Goal: Information Seeking & Learning: Check status

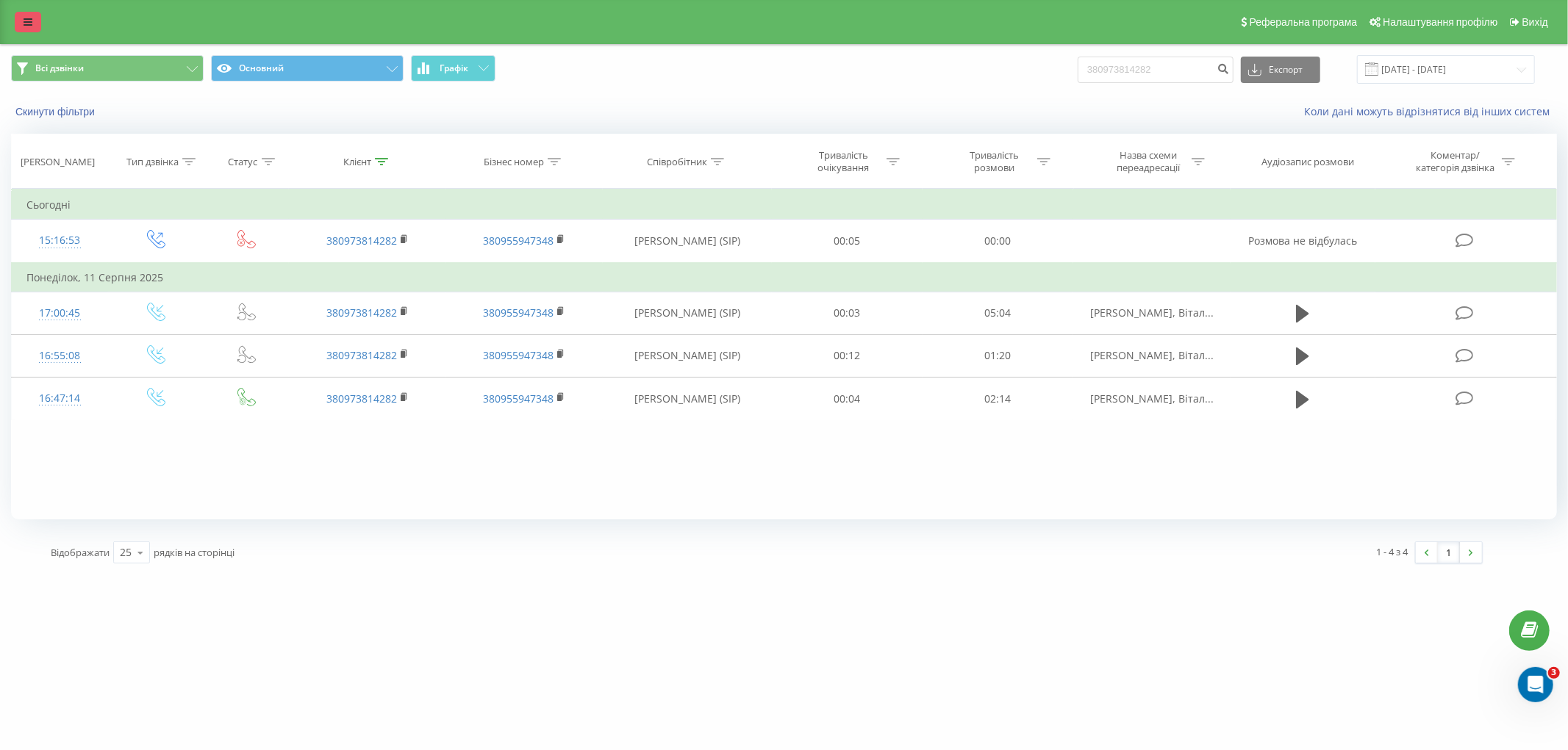
click at [35, 22] on link at bounding box center [27, 21] width 26 height 20
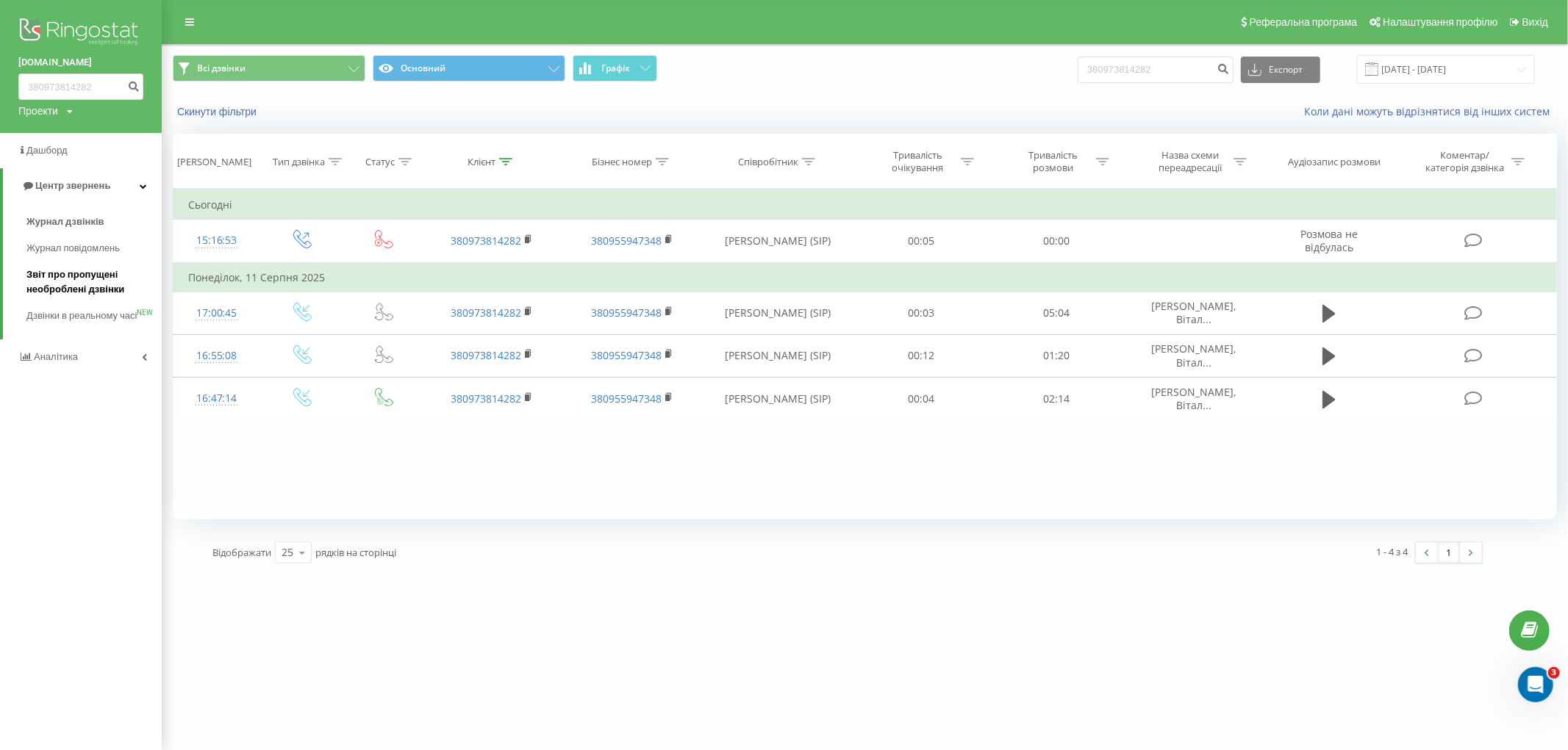
click at [66, 300] on link "Звіт про пропущені необроблені дзвінки" at bounding box center [94, 282] width 136 height 42
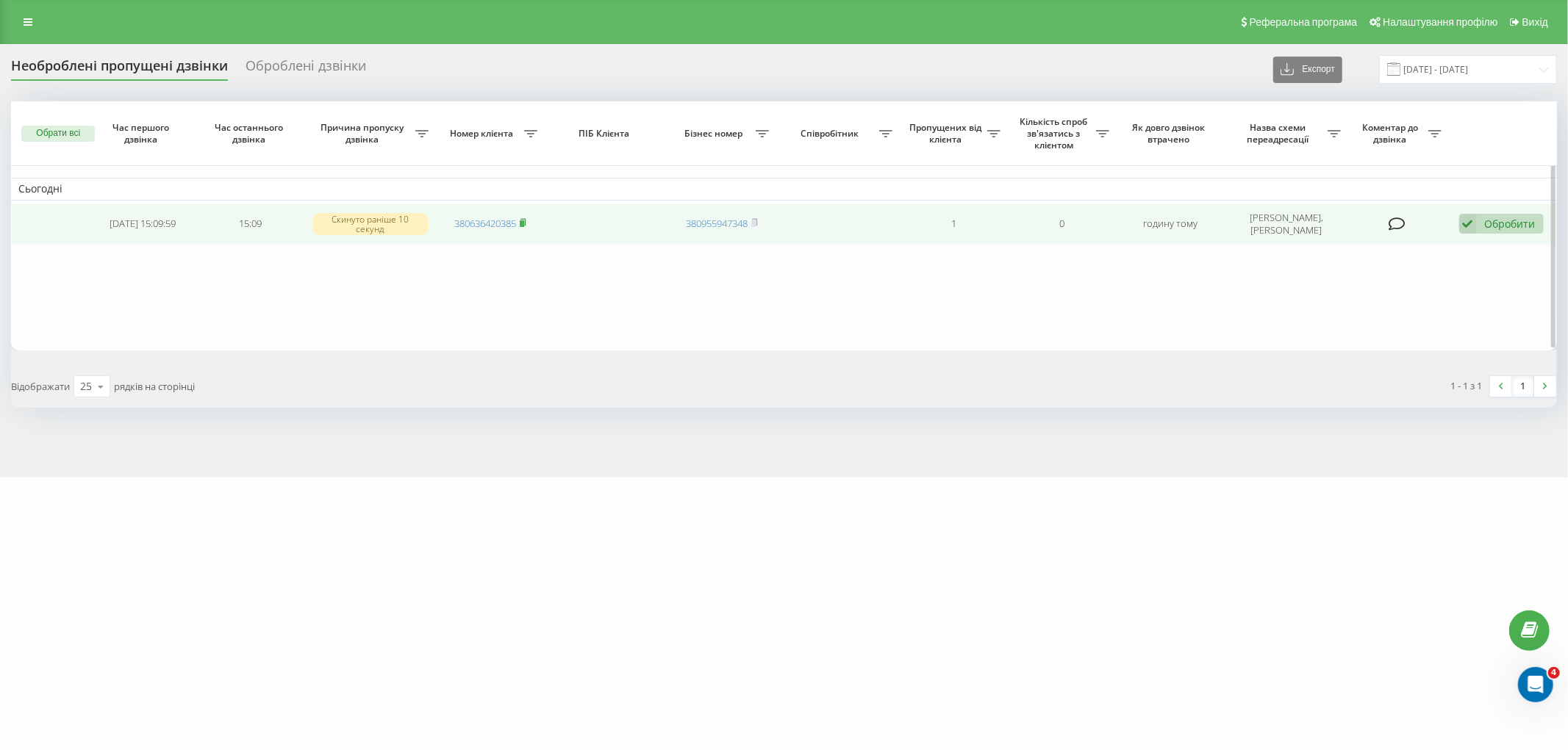
click at [526, 228] on span at bounding box center [523, 224] width 7 height 14
click at [524, 223] on rect at bounding box center [522, 224] width 5 height 7
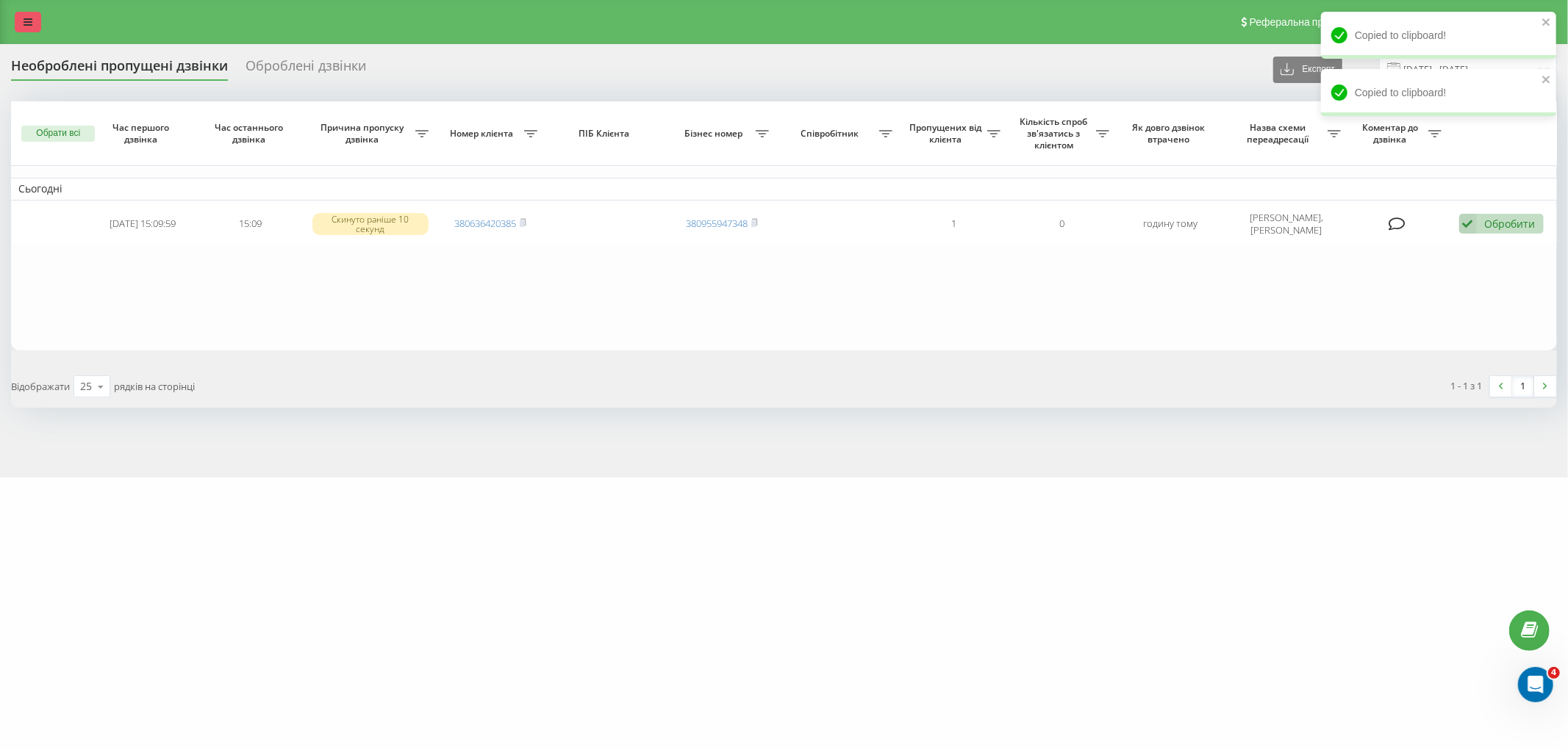
click at [41, 23] on link at bounding box center [27, 21] width 26 height 20
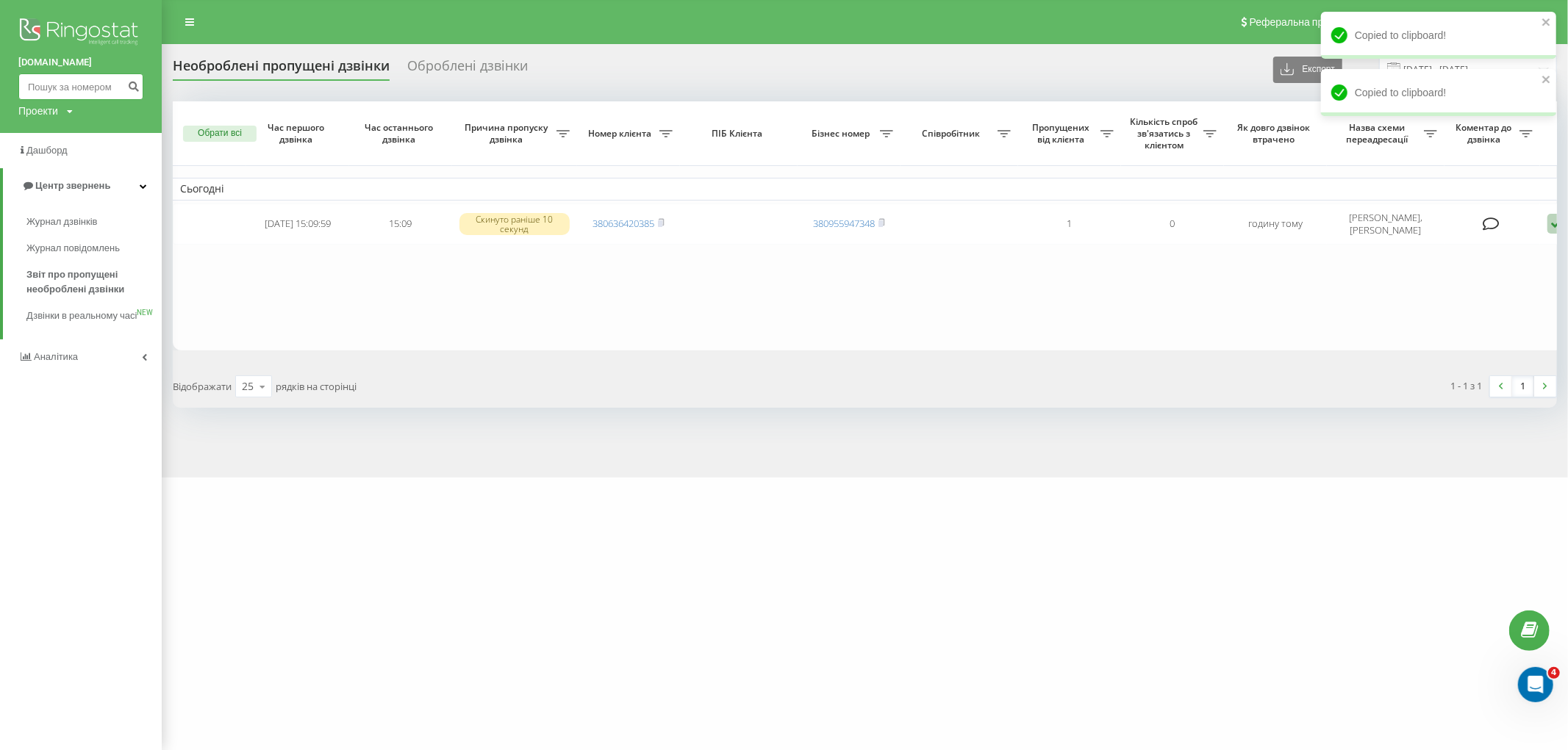
drag, startPoint x: 55, startPoint y: 90, endPoint x: 75, endPoint y: 87, distance: 20.2
click at [55, 90] on input at bounding box center [80, 86] width 125 height 26
paste input "380636420385"
type input "380636420385"
click at [128, 93] on button "submit" at bounding box center [134, 86] width 20 height 26
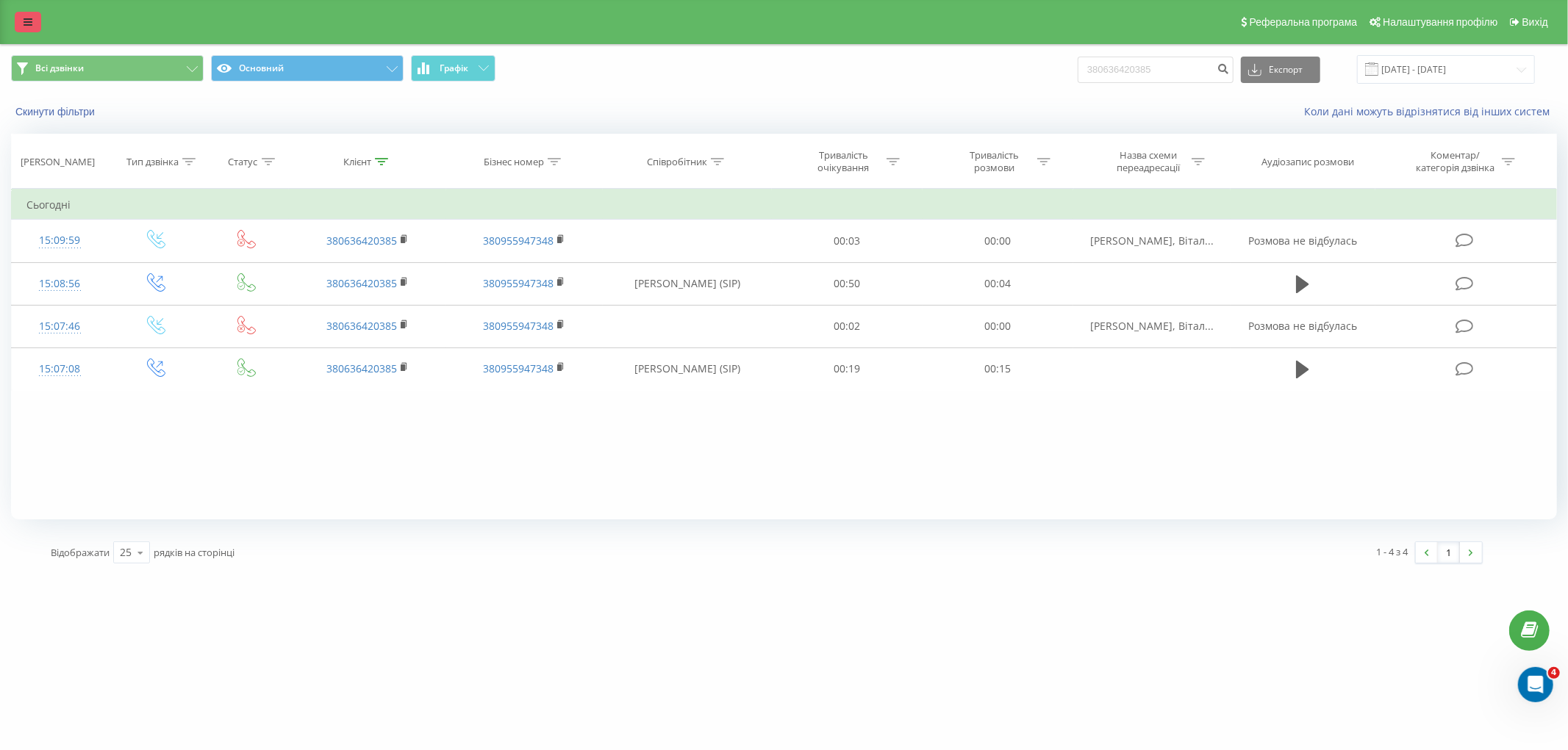
click at [34, 26] on link at bounding box center [27, 21] width 26 height 20
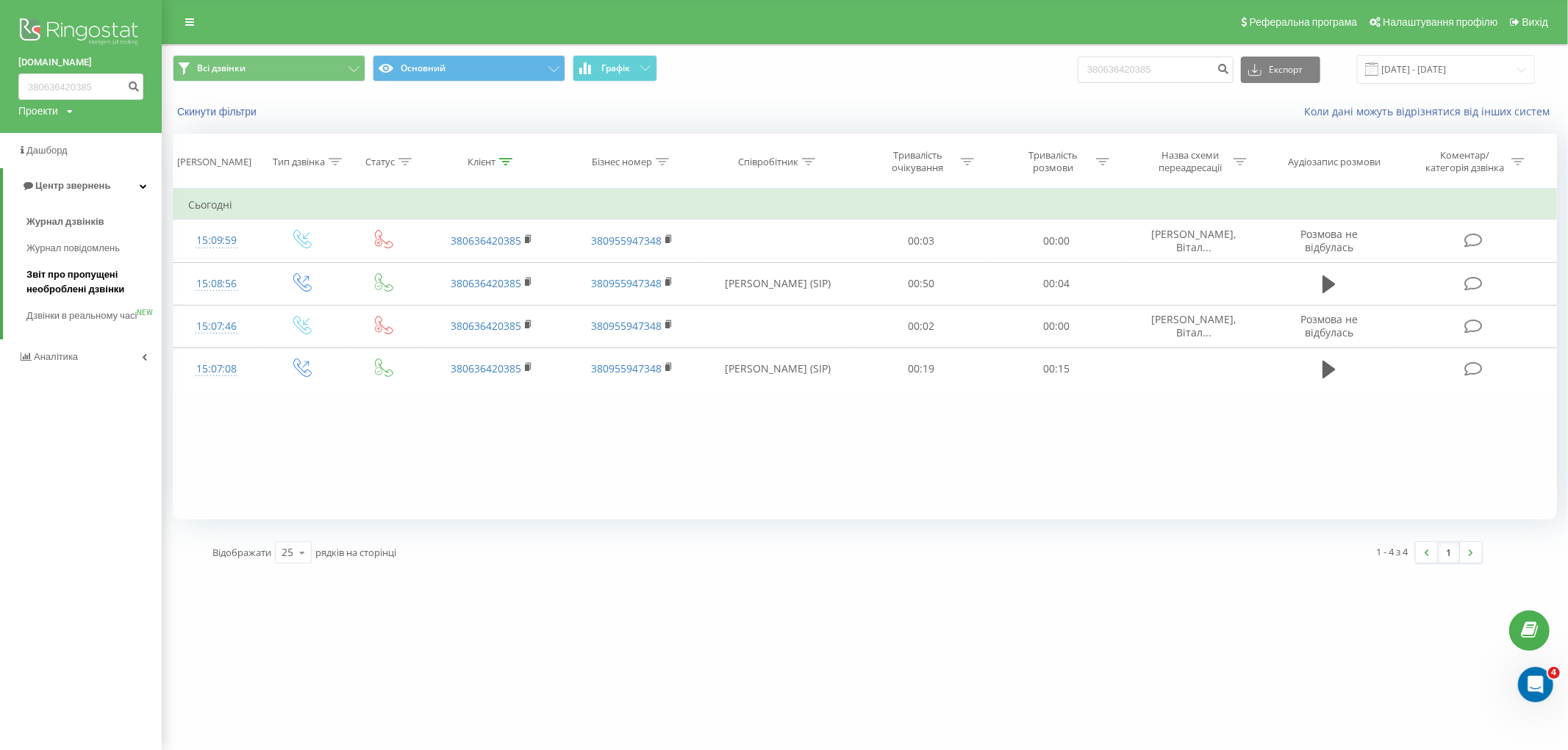
click at [86, 285] on span "Звіт про пропущені необроблені дзвінки" at bounding box center [90, 282] width 128 height 29
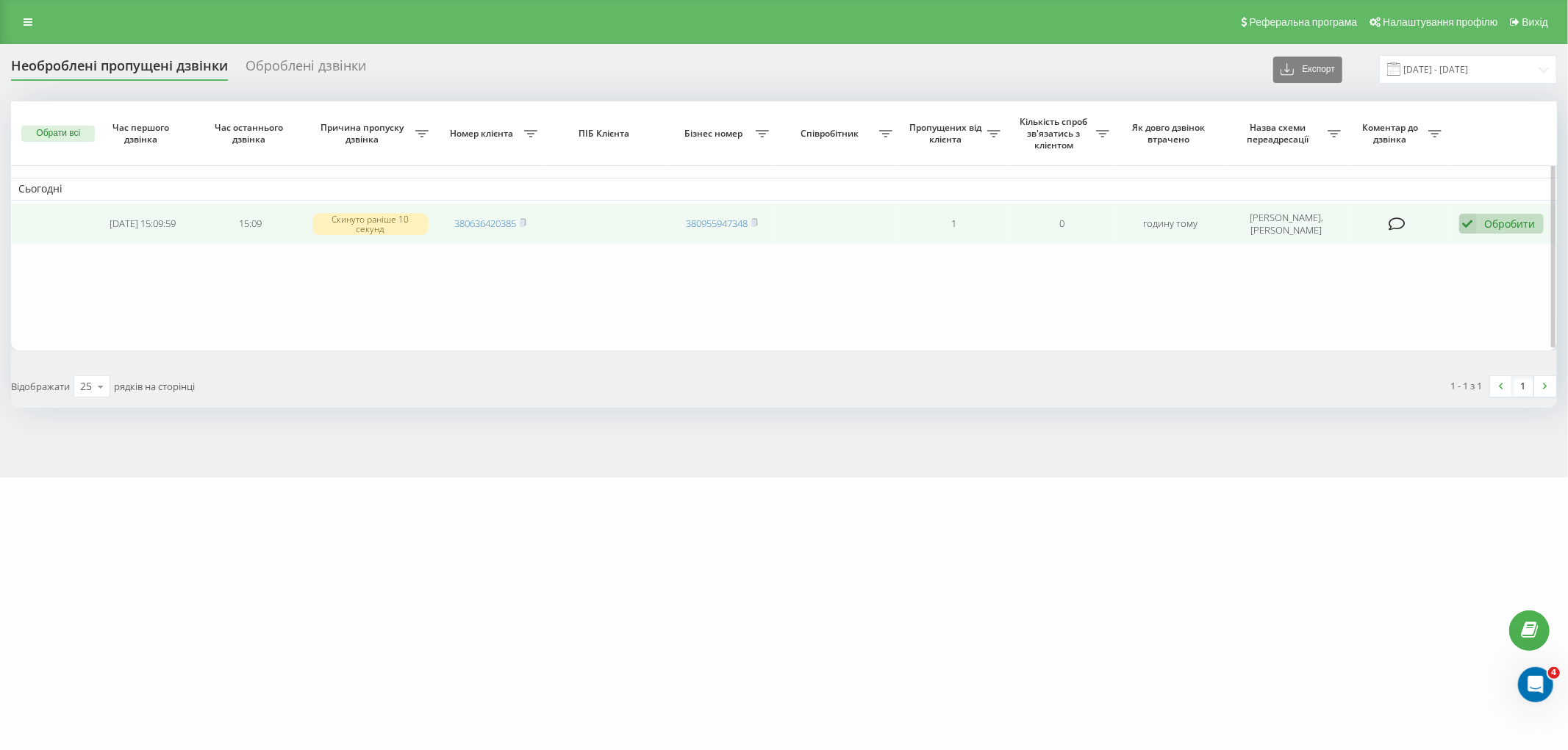
click at [1470, 225] on icon at bounding box center [1467, 224] width 17 height 20
click at [1321, 320] on span "Інший варіант" at bounding box center [1316, 326] width 74 height 14
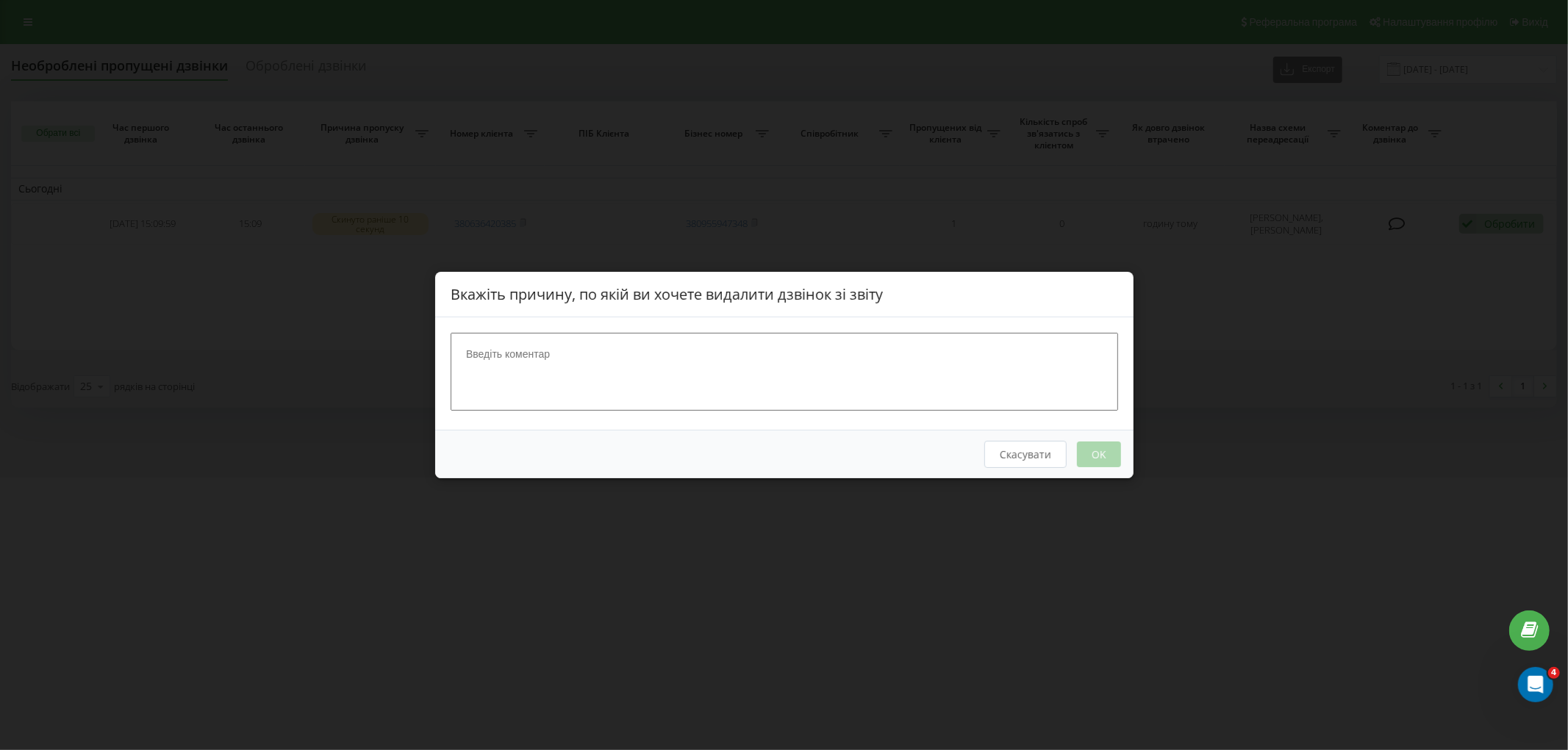
click at [873, 392] on textarea at bounding box center [783, 372] width 667 height 77
type textarea "Автовідповідач"
click at [1111, 458] on button "OK" at bounding box center [1099, 454] width 45 height 26
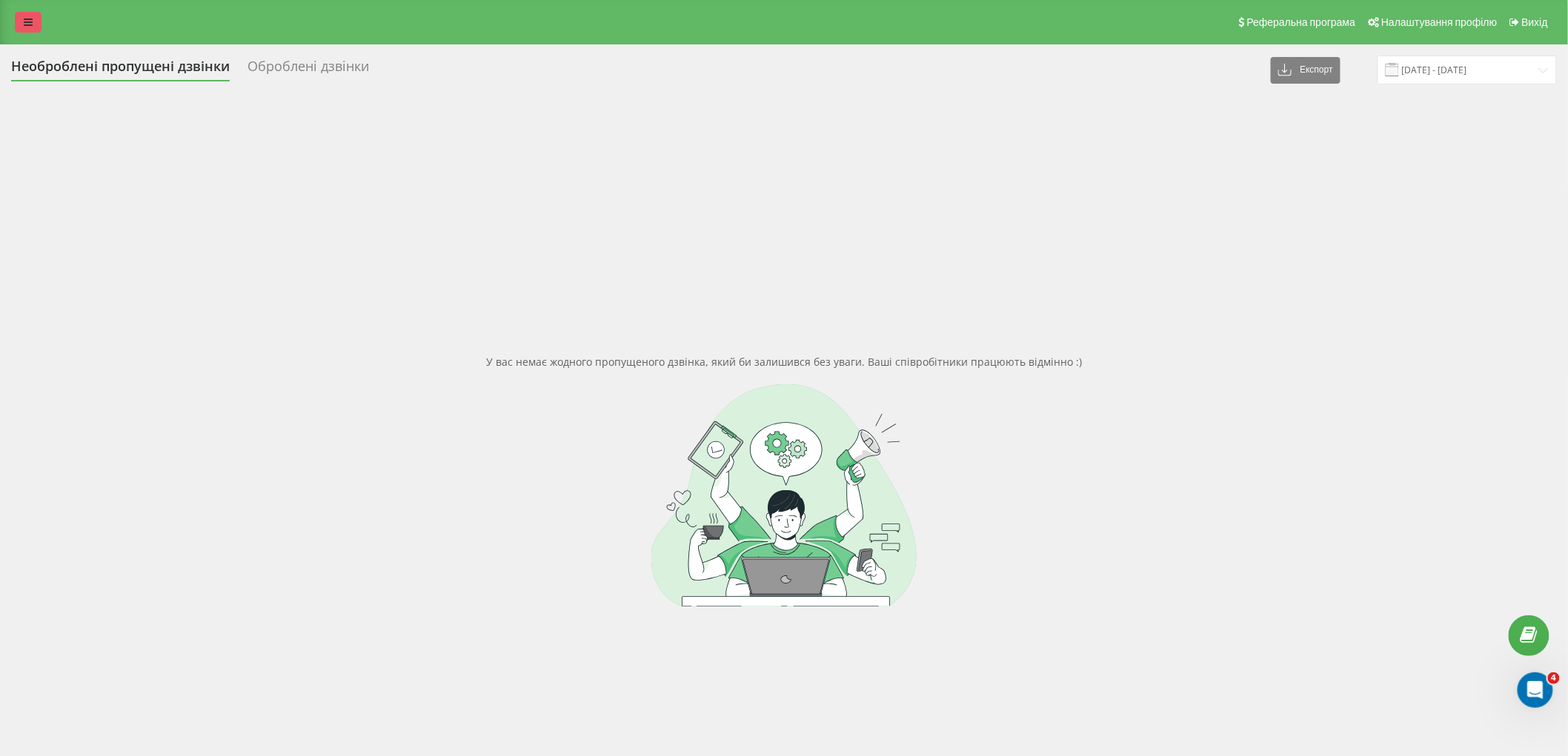
click at [18, 20] on link at bounding box center [27, 21] width 26 height 20
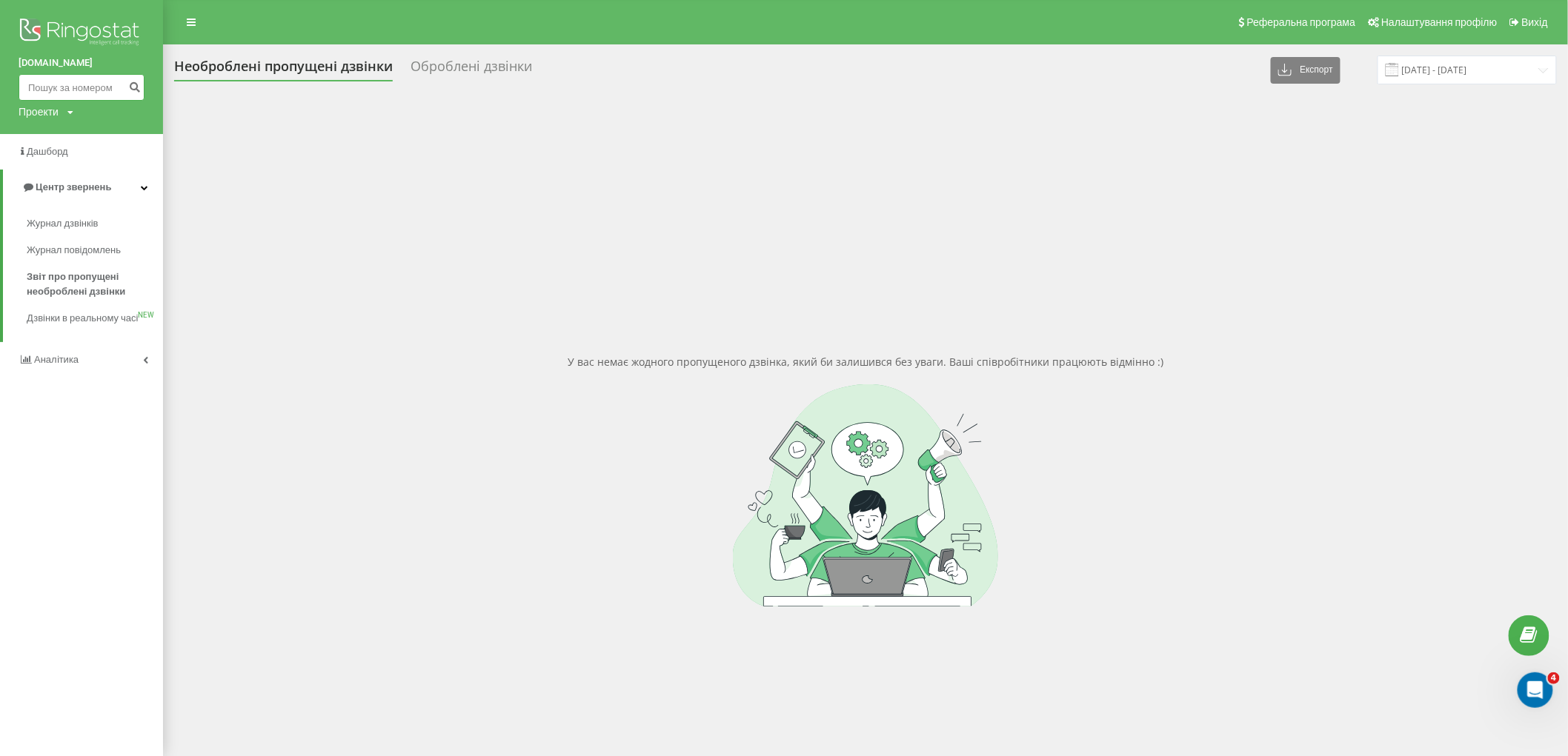
click at [88, 91] on input at bounding box center [81, 87] width 126 height 26
paste input "380997861701"
type input "380997861701"
click at [131, 88] on icon "submit" at bounding box center [134, 85] width 13 height 9
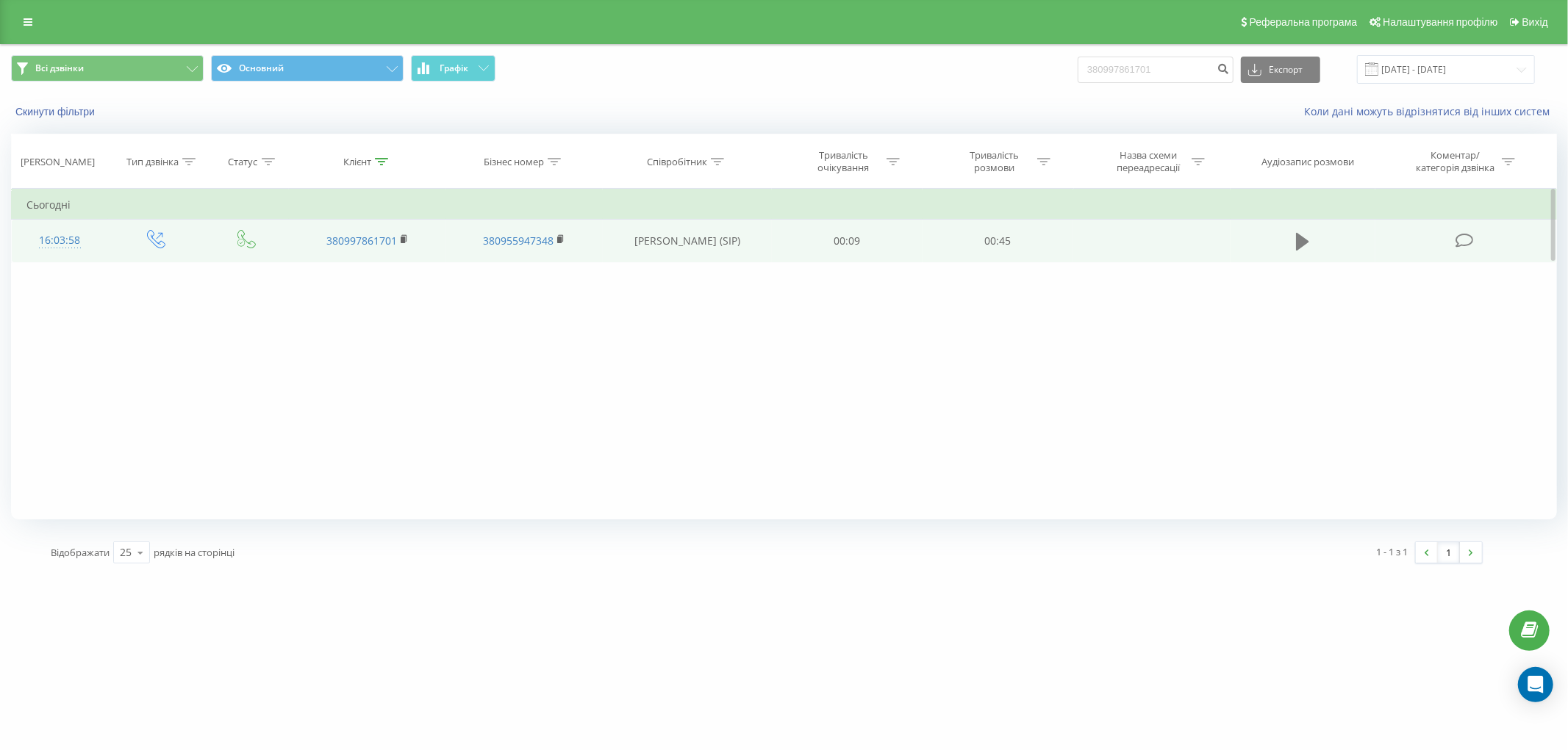
click at [1299, 238] on icon at bounding box center [1303, 242] width 14 height 17
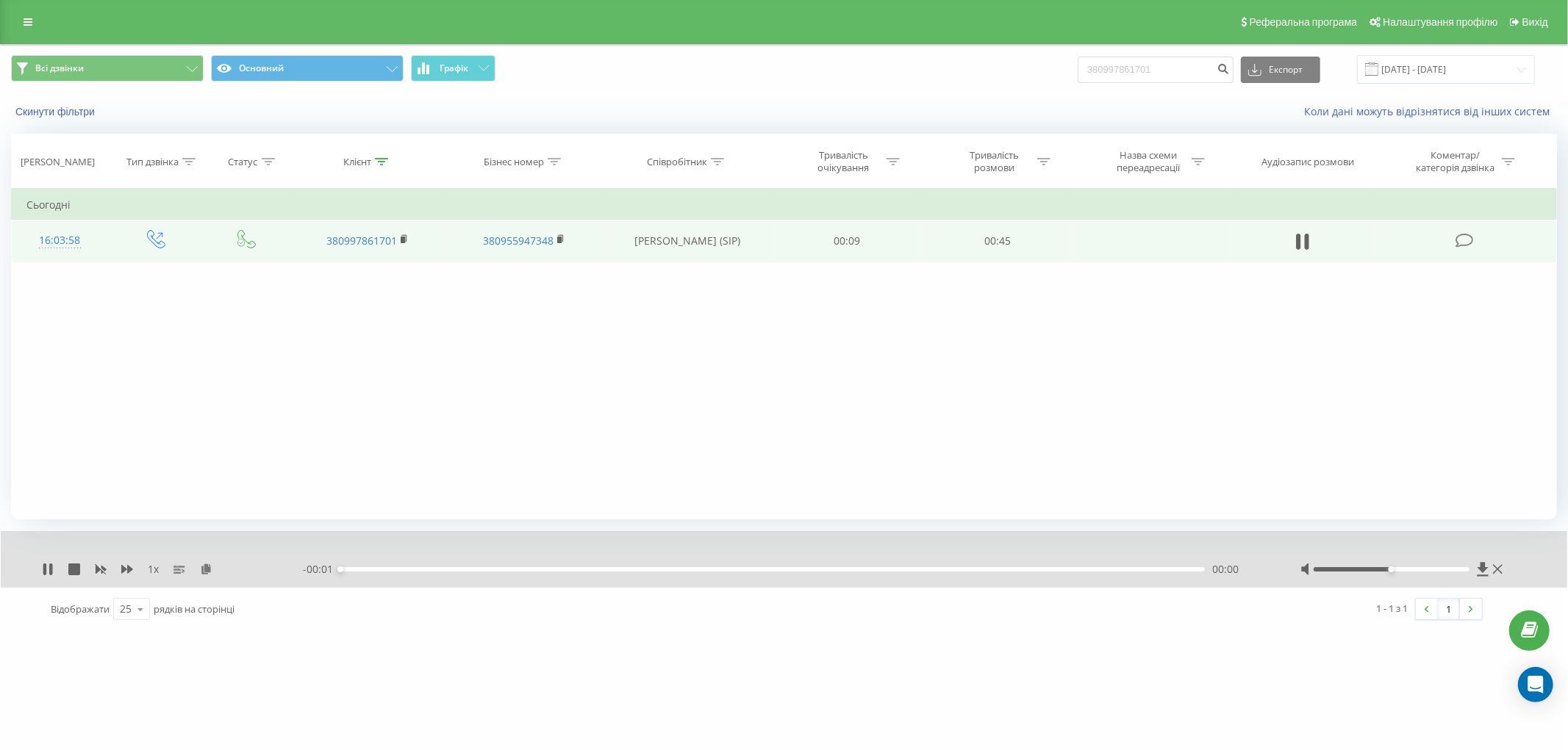
click at [693, 570] on div "00:00" at bounding box center [772, 569] width 864 height 5
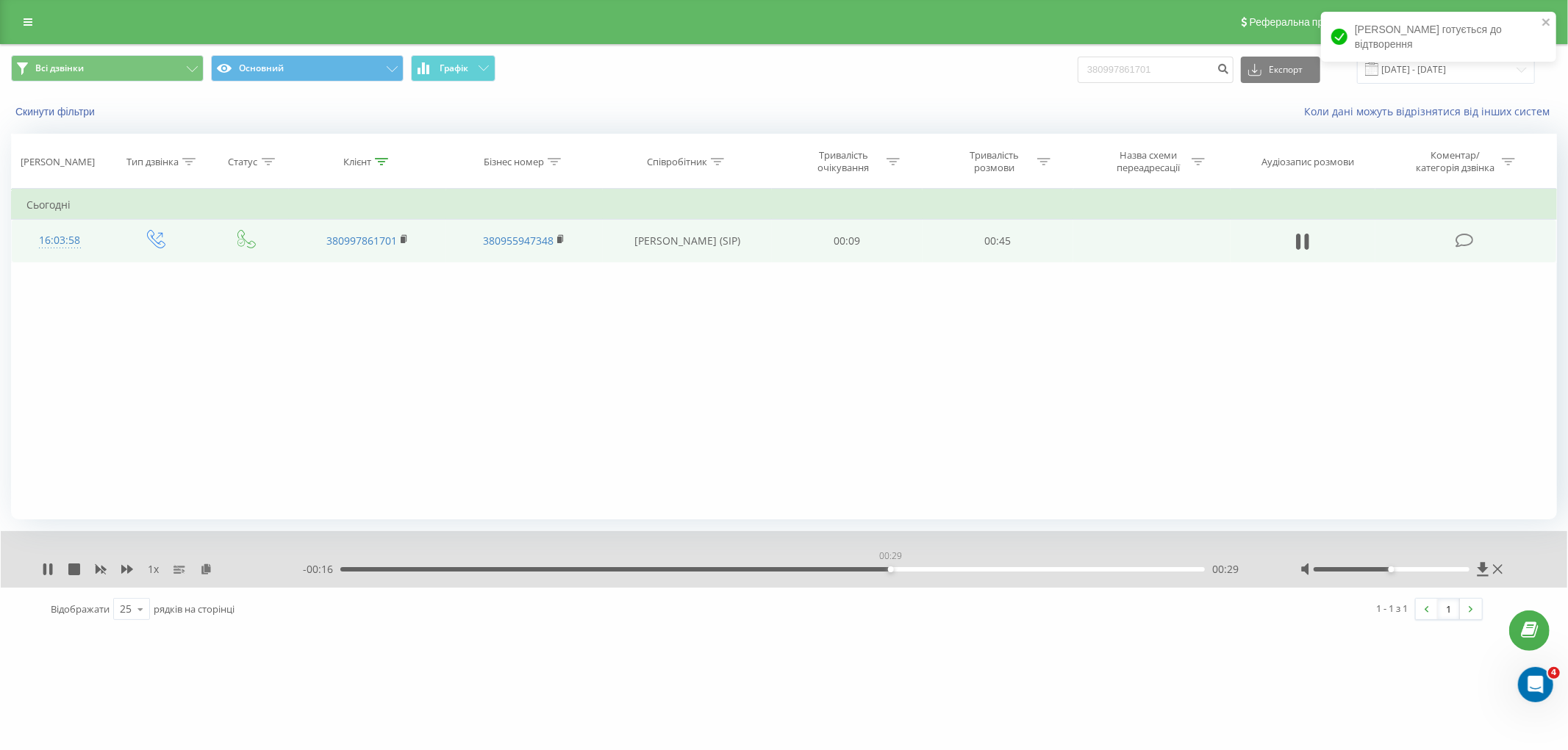
click at [890, 569] on div "00:29" at bounding box center [772, 569] width 864 height 5
click at [738, 569] on div "00:21" at bounding box center [772, 569] width 864 height 5
click at [42, 566] on icon at bounding box center [47, 569] width 12 height 12
